Goal: Find specific page/section: Find specific page/section

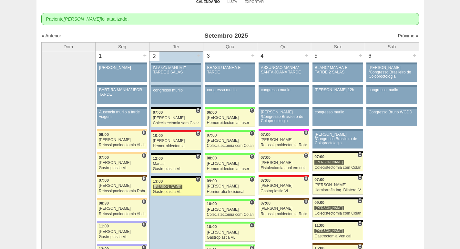
scroll to position [35, 0]
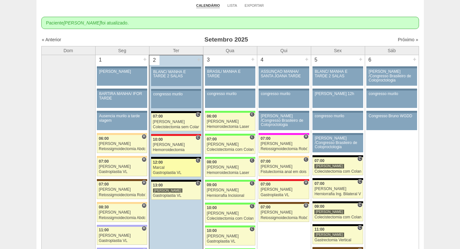
click at [178, 173] on div "Gastroplastia VL" at bounding box center [176, 173] width 46 height 4
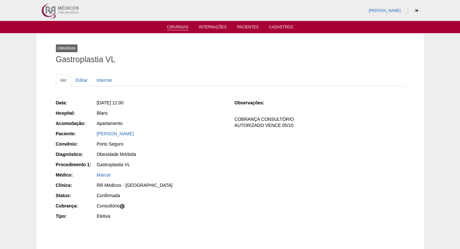
click at [179, 29] on link "Cirurgias" at bounding box center [178, 27] width 22 height 5
